Goal: Navigation & Orientation: Go to known website

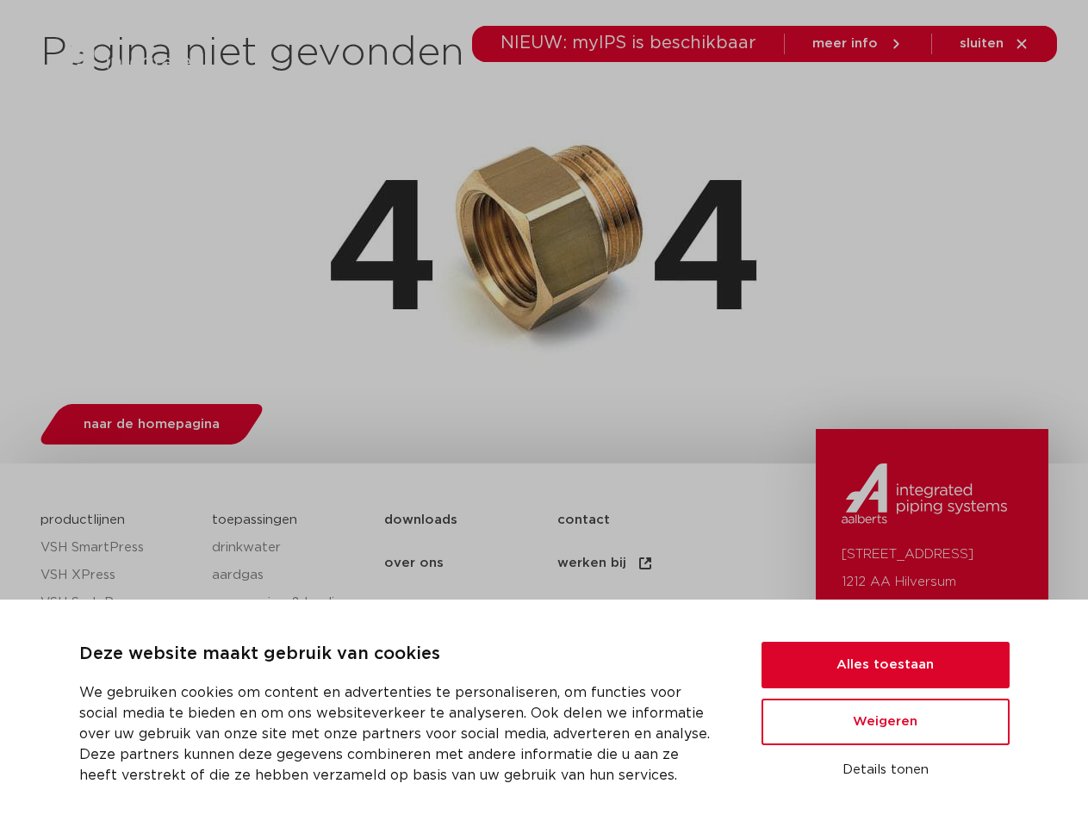
click at [544, 414] on div "naar de homepagina" at bounding box center [545, 421] width 1008 height 68
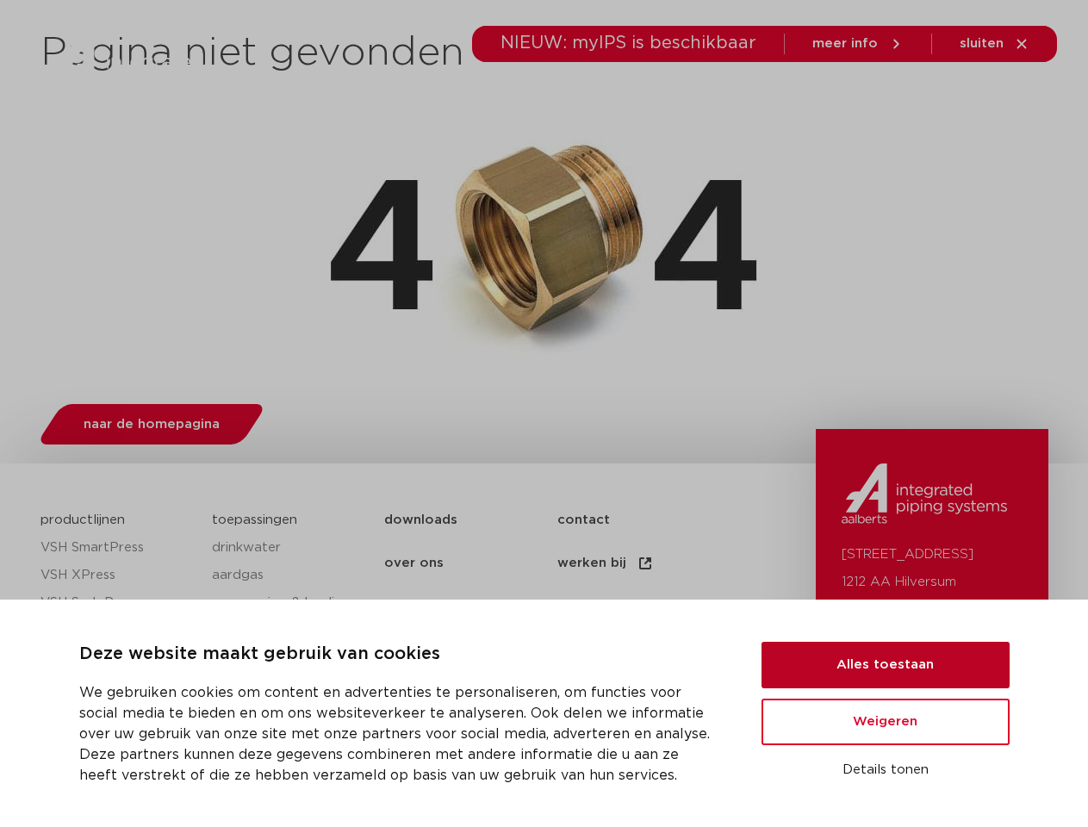
click at [886, 665] on button "Alles toestaan" at bounding box center [886, 665] width 248 height 47
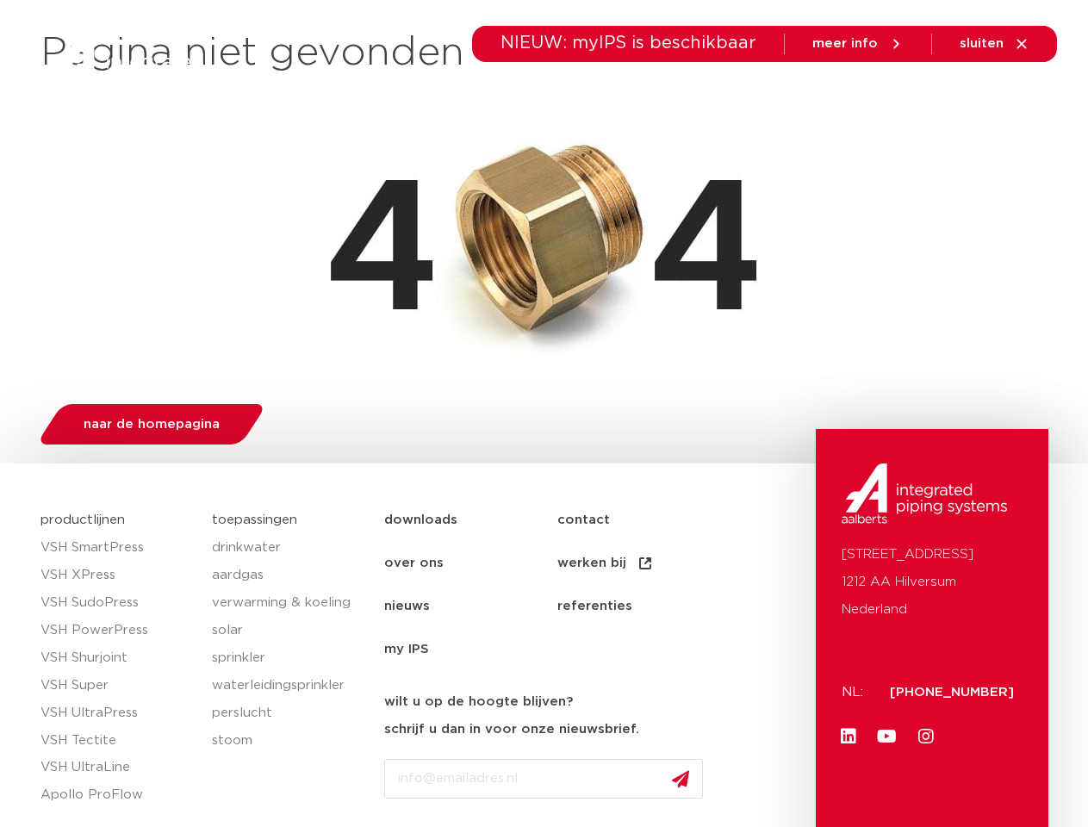
click at [886, 722] on link "Youtube" at bounding box center [887, 737] width 34 height 34
click at [886, 770] on div "[STREET_ADDRESS]: [PHONE_NUMBER] Linkedin Youtube Instagram" at bounding box center [932, 686] width 233 height 514
click at [608, 97] on li "toepassingen" at bounding box center [550, 97] width 125 height 66
click at [938, 97] on icon at bounding box center [938, 96] width 21 height 21
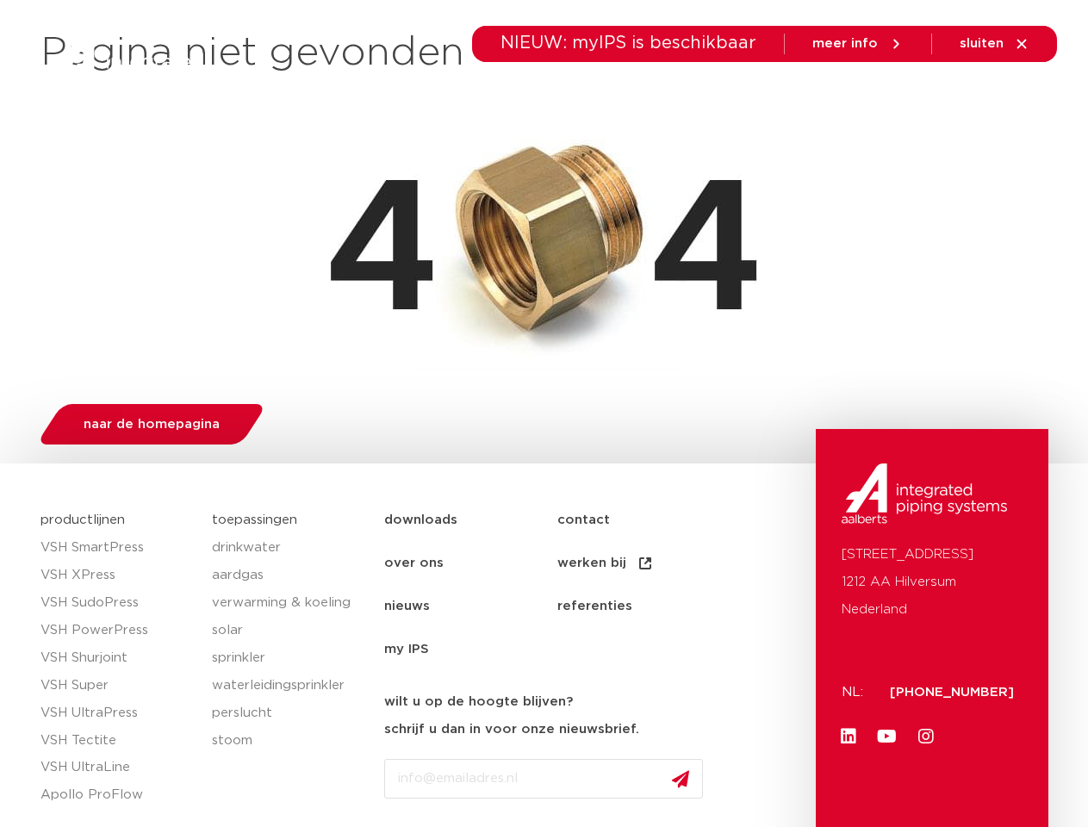
click at [995, 44] on span "sluiten" at bounding box center [982, 43] width 44 height 13
